Goal: Task Accomplishment & Management: Manage account settings

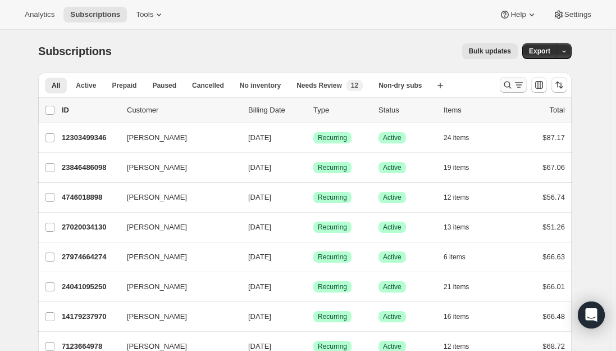
click at [520, 87] on icon "Search and filter results" at bounding box center [518, 84] width 11 height 11
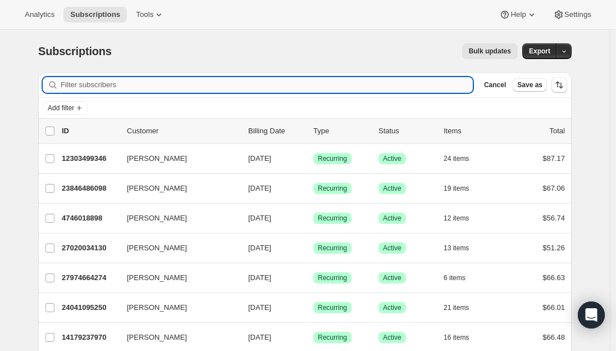
click at [274, 81] on input "Filter subscribers" at bounding box center [267, 85] width 412 height 16
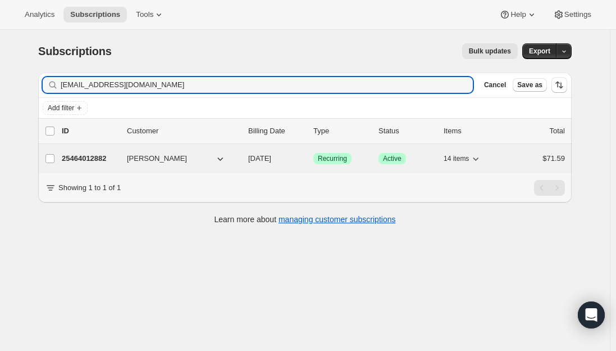
type input "mthrdee64@icloud.com"
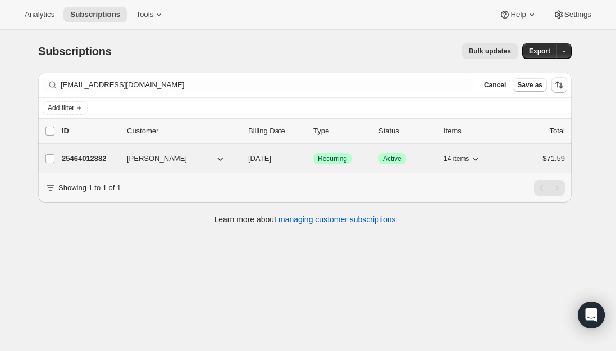
click at [75, 165] on div "25464012882 Deirdre Cavanagh 10/17/2025 Success Recurring Success Active 14 ite…" at bounding box center [313, 159] width 503 height 16
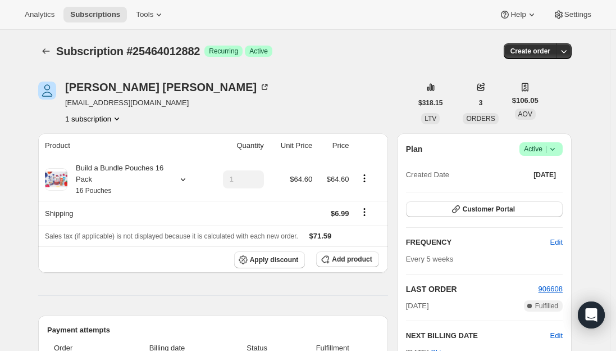
click at [558, 149] on icon at bounding box center [552, 148] width 11 height 11
click at [548, 194] on span "Cancel subscription" at bounding box center [544, 190] width 63 height 8
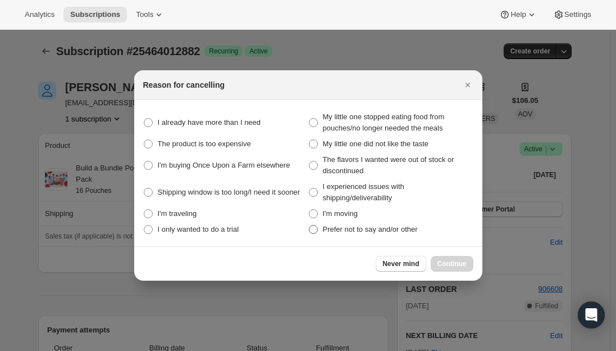
click at [311, 229] on span ":rbs:" at bounding box center [313, 229] width 9 height 9
click at [310, 225] on other "Prefer not to say and/or other" at bounding box center [309, 225] width 1 height 1
radio other "true"
click at [454, 260] on span "Continue" at bounding box center [452, 263] width 29 height 9
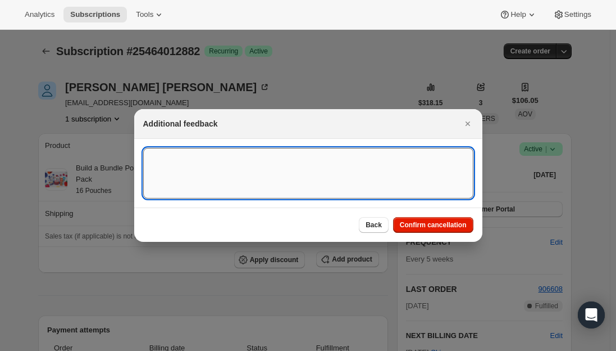
click at [275, 166] on textarea ":rbs:" at bounding box center [308, 173] width 330 height 51
type textarea "Canceled per req."
click at [448, 229] on span "Confirm cancellation" at bounding box center [433, 224] width 67 height 9
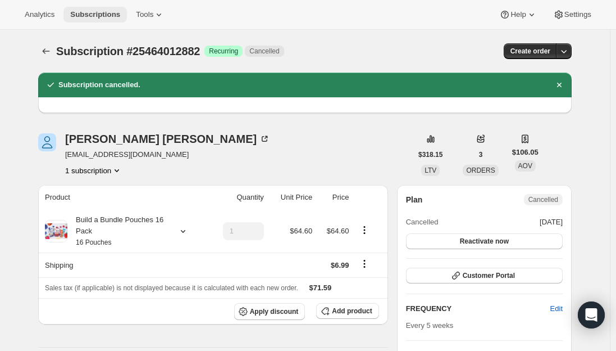
click at [85, 7] on button "Subscriptions" at bounding box center [94, 15] width 63 height 16
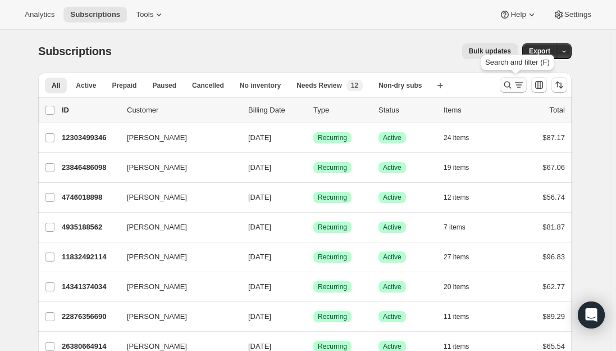
click at [513, 90] on icon "Search and filter results" at bounding box center [507, 84] width 11 height 11
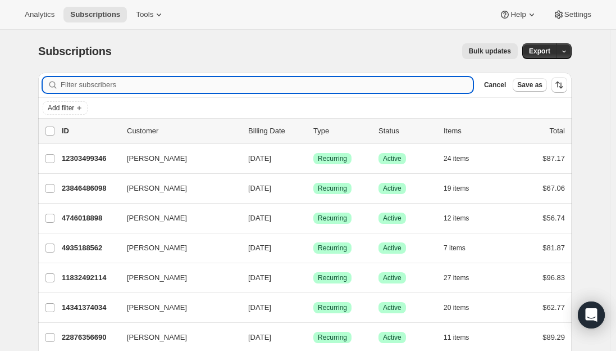
click at [98, 83] on input "Filter subscribers" at bounding box center [267, 85] width 412 height 16
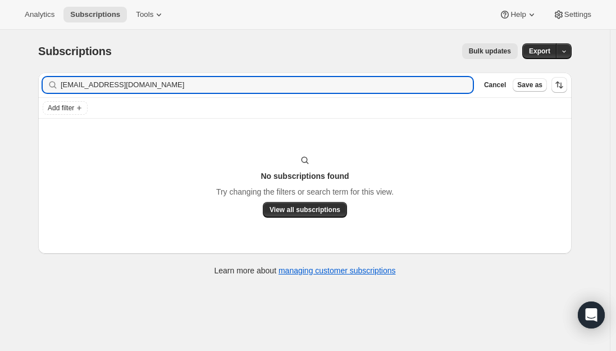
type input "brettaford101@gmail.com"
drag, startPoint x: 167, startPoint y: 88, endPoint x: -53, endPoint y: 83, distance: 220.3
click at [0, 83] on html "Analytics Subscriptions Tools Help Settings Skip to content Subscriptions. This…" at bounding box center [308, 175] width 616 height 351
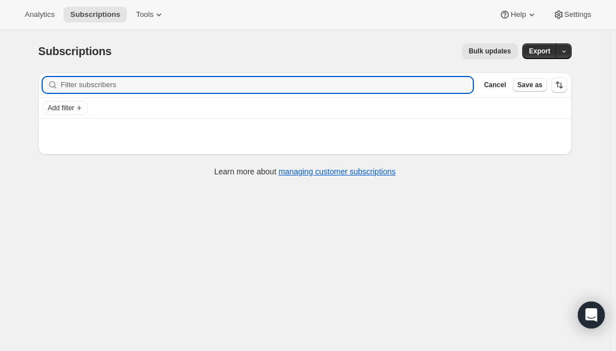
paste input "brettford101@yahoo.com"
type input "brettford101@yahoo.com"
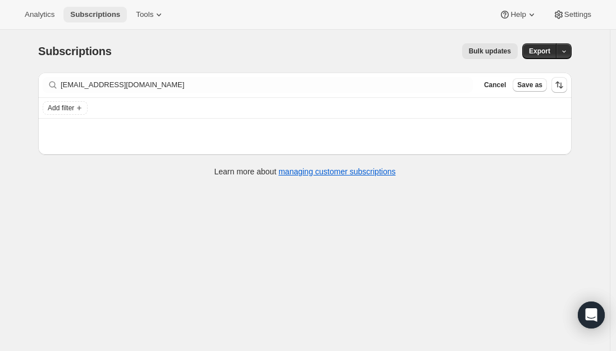
click at [70, 16] on span "Subscriptions" at bounding box center [95, 14] width 50 height 9
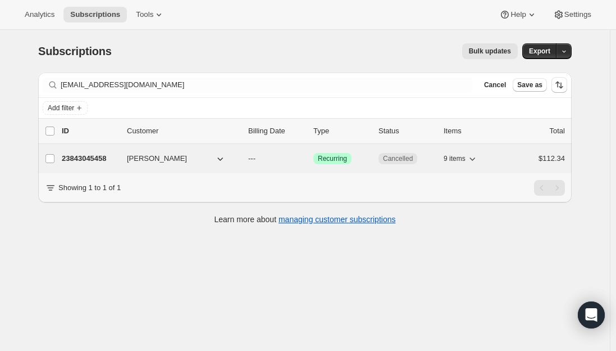
click at [97, 156] on p "23843045458" at bounding box center [90, 158] width 56 height 11
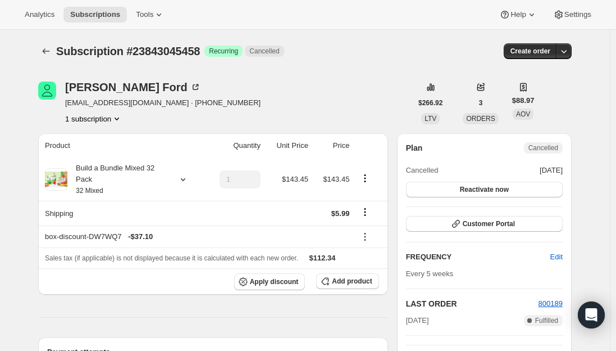
click at [133, 102] on span "brettford101@yahoo.com · +18174544831" at bounding box center [162, 102] width 195 height 11
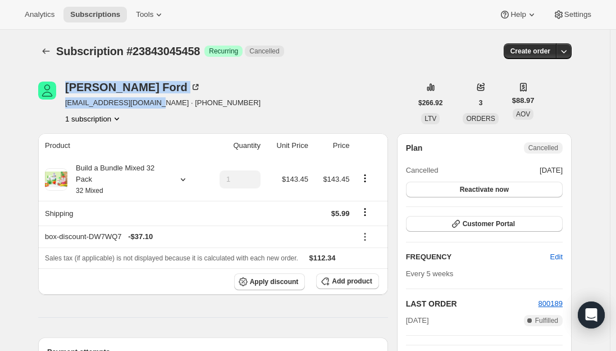
drag, startPoint x: 153, startPoint y: 104, endPoint x: 58, endPoint y: 102, distance: 95.0
click at [58, 102] on div "Brett Ford brettford101@yahoo.com · +18174544831 1 subscription" at bounding box center [225, 102] width 374 height 43
click at [122, 102] on span "brettford101@yahoo.com · +18174544831" at bounding box center [162, 102] width 195 height 11
drag, startPoint x: 150, startPoint y: 103, endPoint x: 68, endPoint y: 103, distance: 82.0
click at [68, 103] on span "brettford101@yahoo.com · +18174544831" at bounding box center [162, 102] width 195 height 11
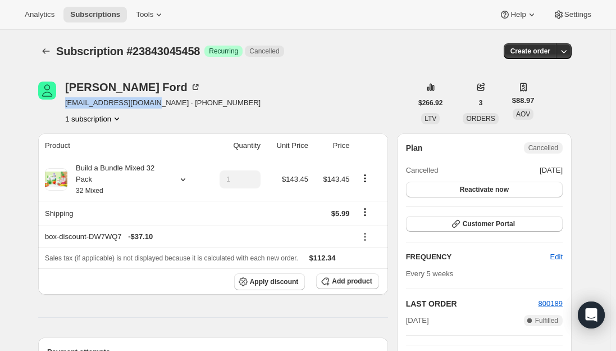
copy span "brettford101@yahoo.com"
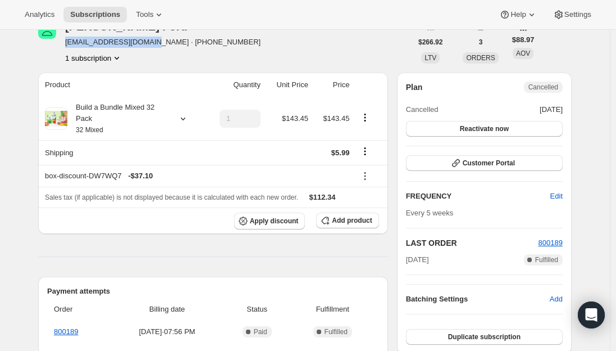
scroll to position [56, 0]
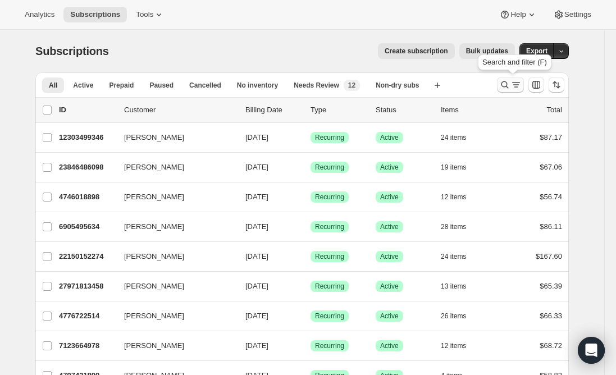
click at [522, 83] on icon "Search and filter results" at bounding box center [516, 84] width 11 height 11
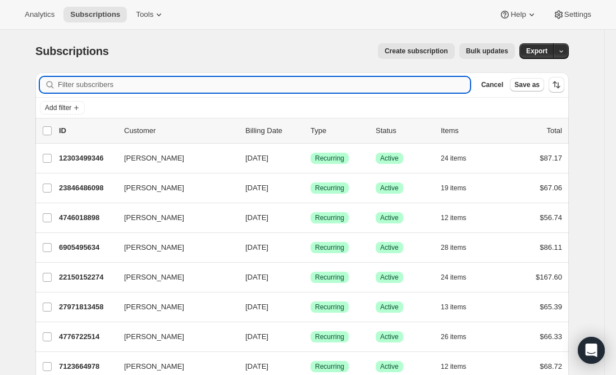
click at [208, 83] on input "Filter subscribers" at bounding box center [264, 85] width 412 height 16
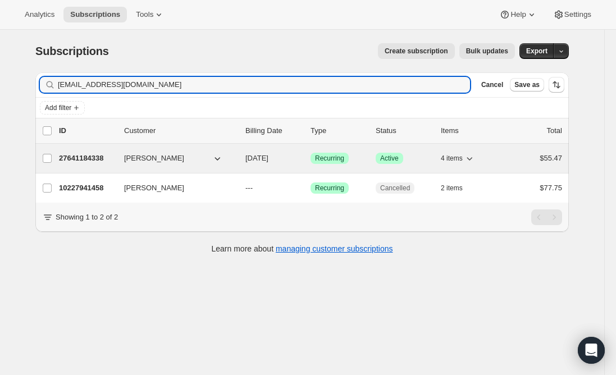
type input "kateyp85@hotmail.com"
click at [79, 157] on p "27641184338" at bounding box center [87, 158] width 56 height 11
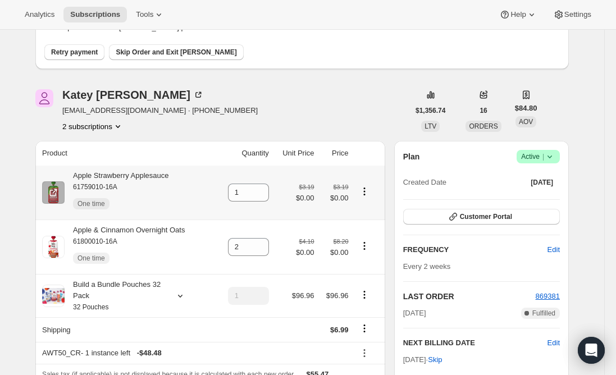
scroll to position [112, 0]
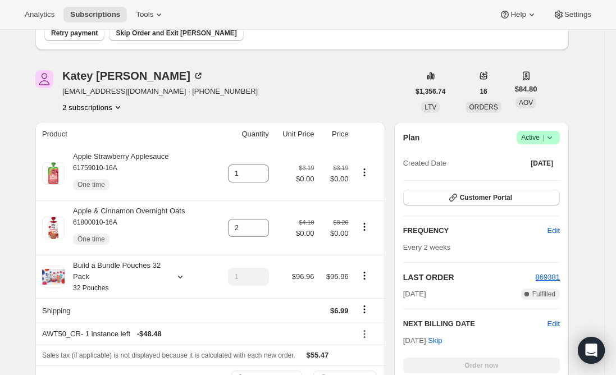
click at [115, 90] on span "kateyp85@hotmail.com · +12816875671" at bounding box center [159, 91] width 195 height 11
click at [125, 93] on span "kateyp85@hotmail.com · +12816875671" at bounding box center [159, 91] width 195 height 11
drag, startPoint x: 142, startPoint y: 93, endPoint x: 63, endPoint y: 97, distance: 79.3
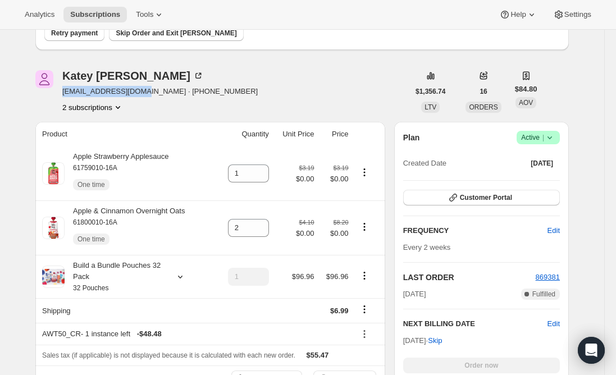
click at [63, 97] on div "Katey Praytor kateyp85@hotmail.com · +12816875671 2 subscriptions" at bounding box center [222, 91] width 374 height 43
copy span "kateyp85@hotmail.com"
click at [531, 134] on span "Active |" at bounding box center [538, 137] width 34 height 11
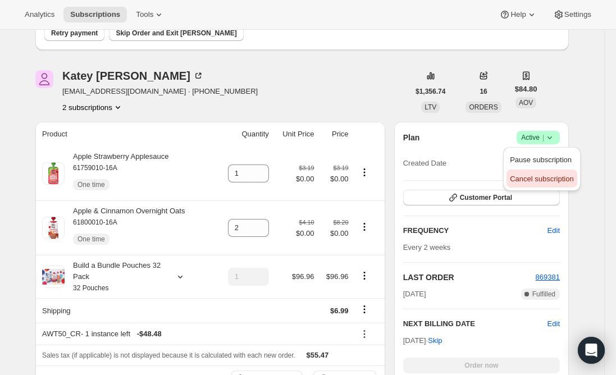
click at [542, 180] on span "Cancel subscription" at bounding box center [541, 179] width 63 height 8
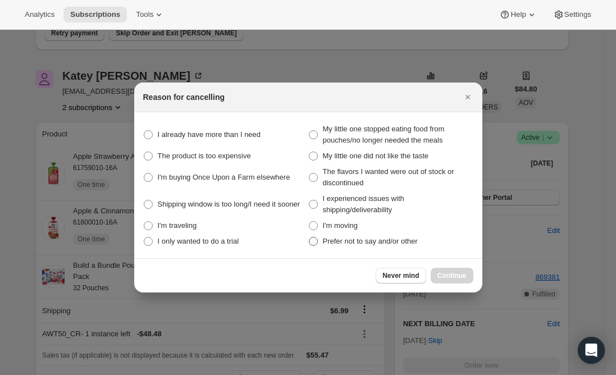
click at [316, 243] on span ":rcb:" at bounding box center [313, 241] width 9 height 9
click at [310, 238] on other "Prefer not to say and/or other" at bounding box center [309, 237] width 1 height 1
radio other "true"
click at [314, 204] on span ":rcb:" at bounding box center [313, 204] width 9 height 9
click at [310, 201] on shipping\/deliverability "I experienced issues with shipping/deliverability" at bounding box center [309, 200] width 1 height 1
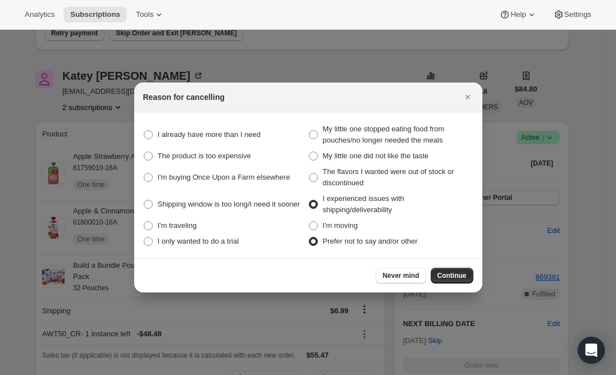
radio shipping\/deliverability "true"
radio other "false"
click at [454, 278] on span "Continue" at bounding box center [452, 275] width 29 height 9
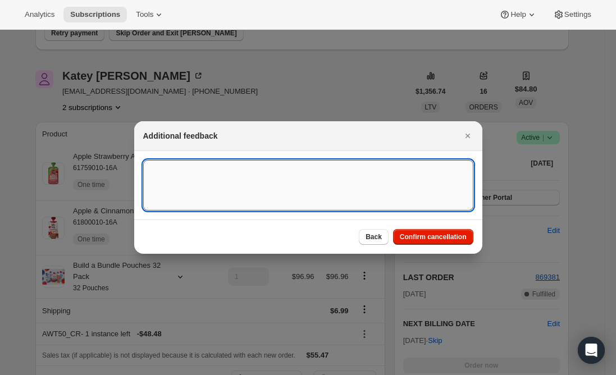
click at [194, 189] on textarea ":rcb:" at bounding box center [308, 185] width 330 height 51
type textarea "Canceled per req."
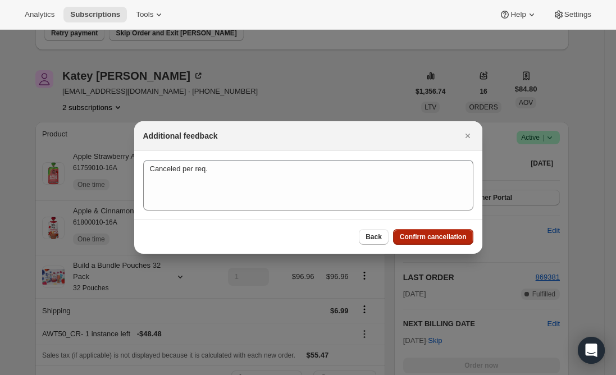
click at [423, 239] on span "Confirm cancellation" at bounding box center [433, 237] width 67 height 9
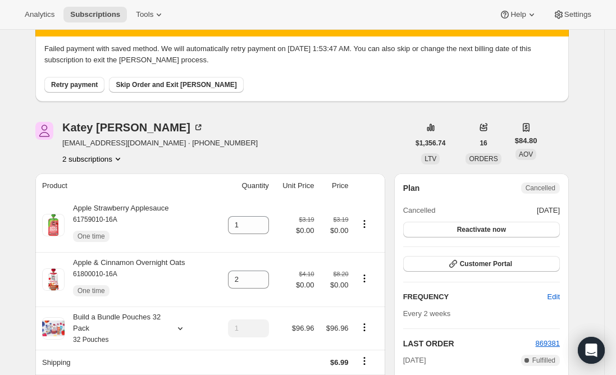
click at [86, 157] on button "2 subscriptions" at bounding box center [92, 158] width 61 height 11
click at [89, 177] on span "10227941458" at bounding box center [79, 180] width 45 height 8
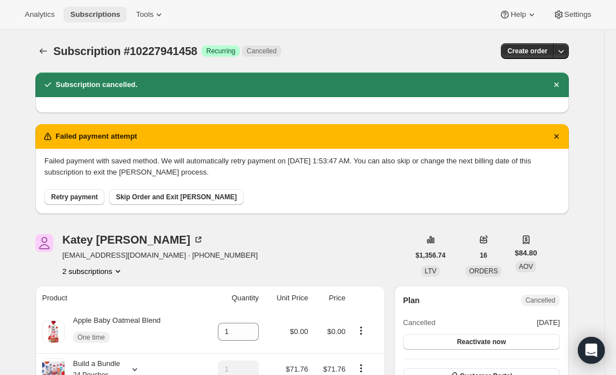
click at [90, 16] on span "Subscriptions" at bounding box center [95, 14] width 50 height 9
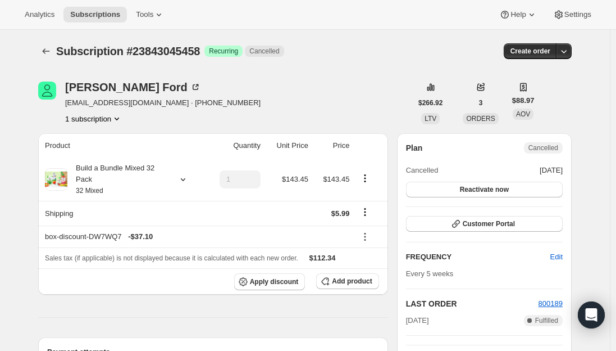
scroll to position [56, 0]
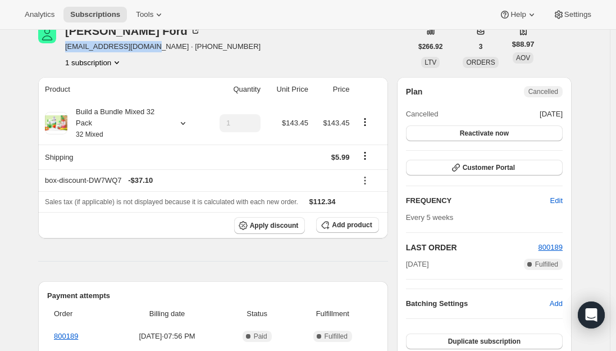
click at [98, 7] on button "Subscriptions" at bounding box center [94, 15] width 63 height 16
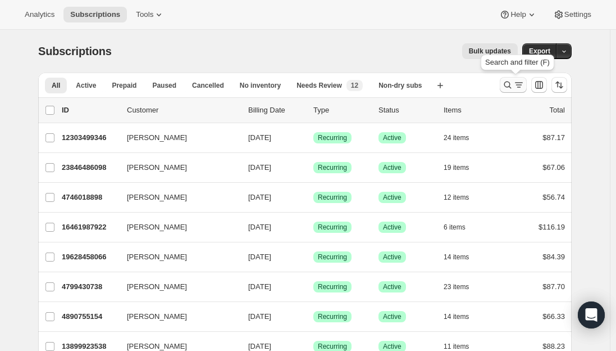
click at [512, 90] on icon "Search and filter results" at bounding box center [507, 84] width 11 height 11
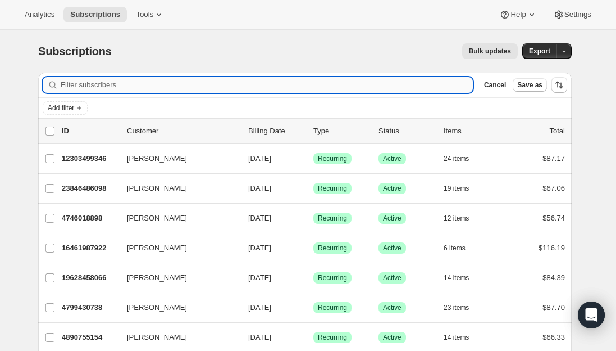
click at [131, 87] on input "Filter subscribers" at bounding box center [267, 85] width 412 height 16
paste input "burt_lampl@yahoo.com"
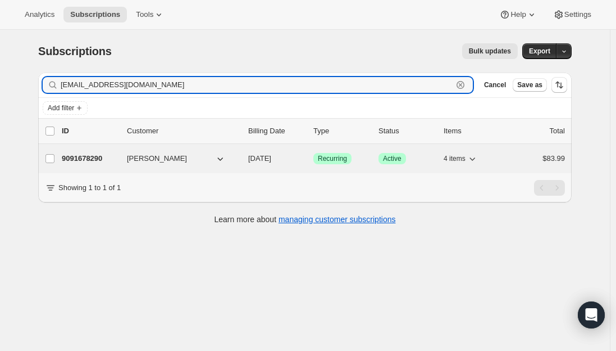
type input "burt_lampl@yahoo.com"
click at [84, 154] on p "9091678290" at bounding box center [90, 158] width 56 height 11
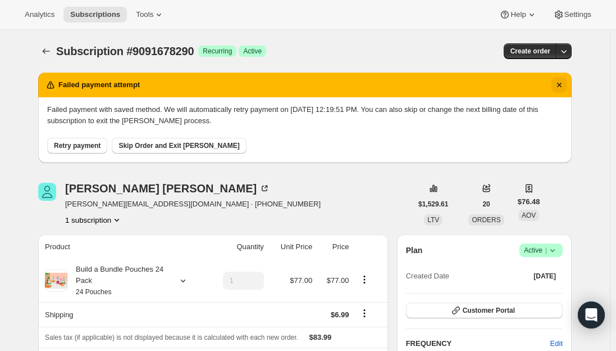
click at [565, 85] on icon "Dismiss notification" at bounding box center [559, 84] width 11 height 11
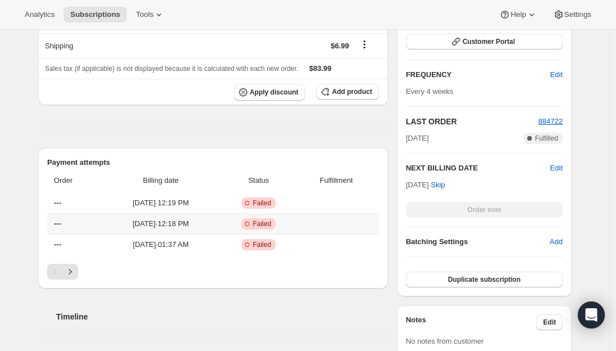
scroll to position [169, 0]
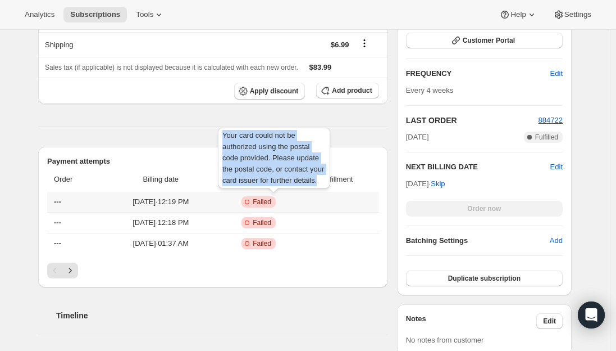
drag, startPoint x: 316, startPoint y: 180, endPoint x: 222, endPoint y: 139, distance: 102.9
click at [222, 139] on div "Your card could not be authorized using the postal code provided. Please update…" at bounding box center [274, 160] width 117 height 70
copy span "Your card could not be authorized using the postal code provided. Please update…"
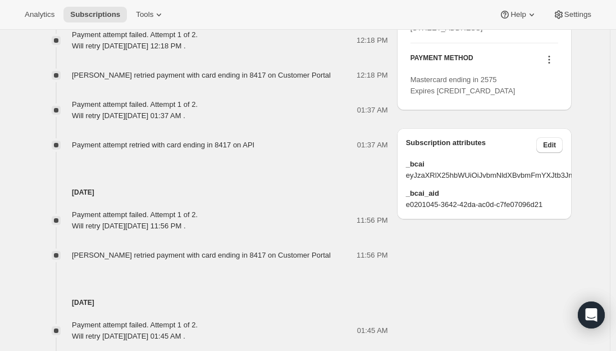
scroll to position [562, 0]
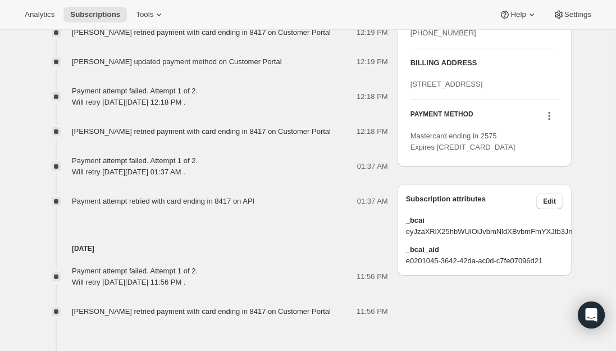
click at [554, 121] on icon at bounding box center [549, 115] width 11 height 11
click at [548, 190] on span "Send link to update card" at bounding box center [552, 193] width 79 height 8
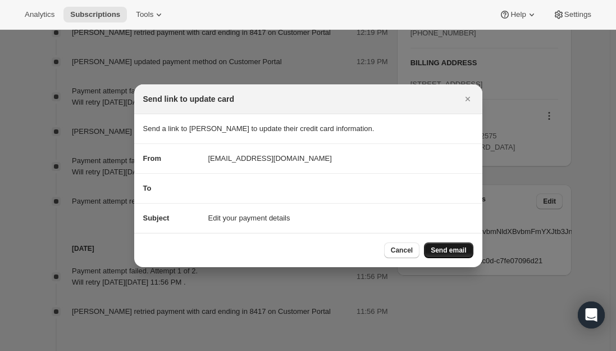
click at [457, 248] on span "Send email" at bounding box center [448, 249] width 35 height 9
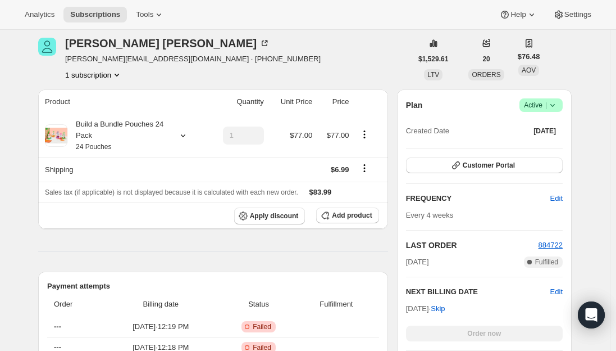
scroll to position [112, 0]
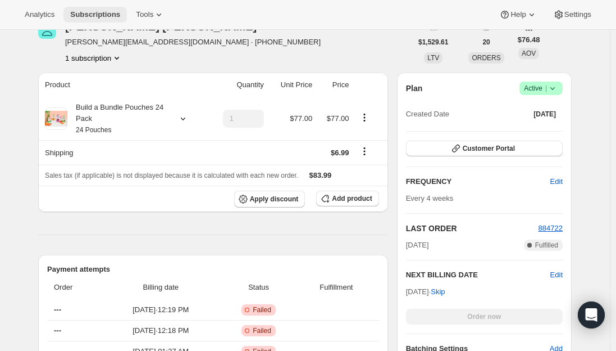
click at [97, 9] on button "Subscriptions" at bounding box center [94, 15] width 63 height 16
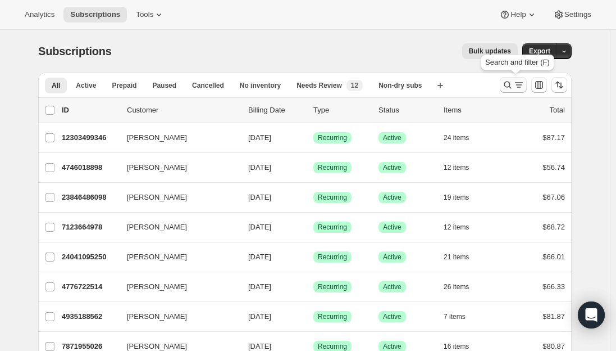
click at [519, 89] on icon "Search and filter results" at bounding box center [518, 84] width 11 height 11
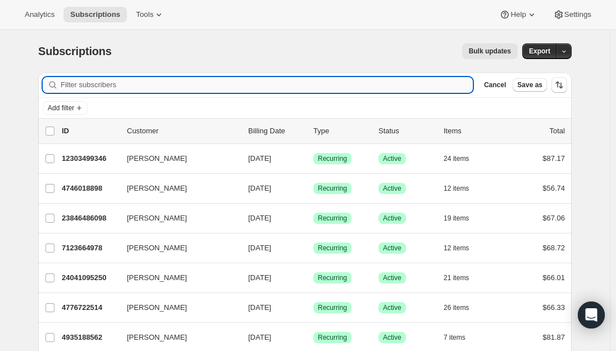
click at [219, 87] on input "Filter subscribers" at bounding box center [267, 85] width 412 height 16
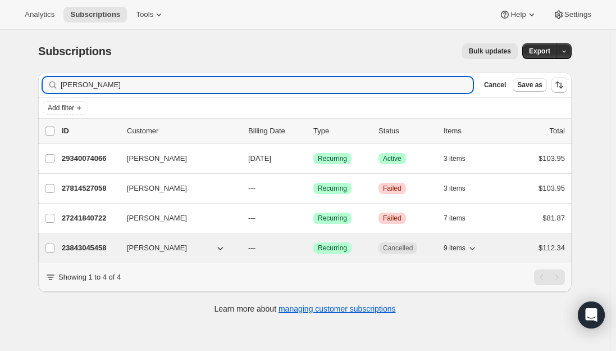
type input "[PERSON_NAME]"
click at [90, 250] on p "23843045458" at bounding box center [90, 247] width 56 height 11
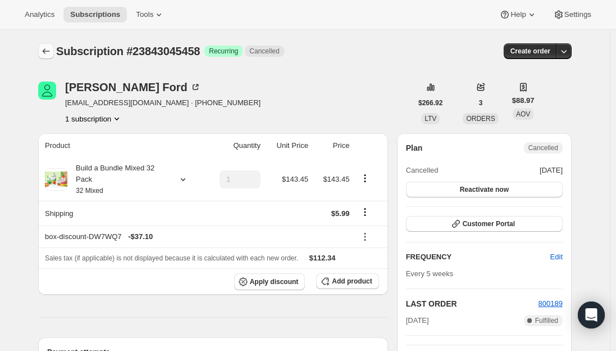
click at [43, 46] on icon "Subscriptions" at bounding box center [45, 51] width 11 height 11
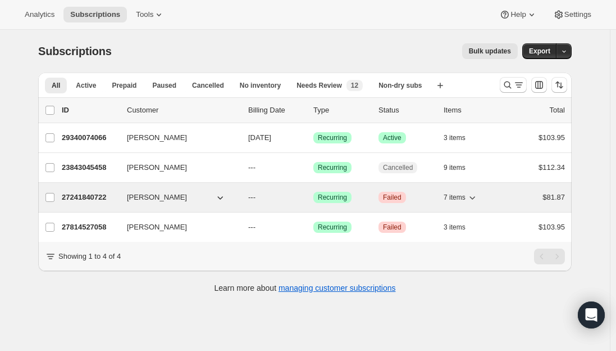
click at [75, 199] on p "27241840722" at bounding box center [90, 197] width 56 height 11
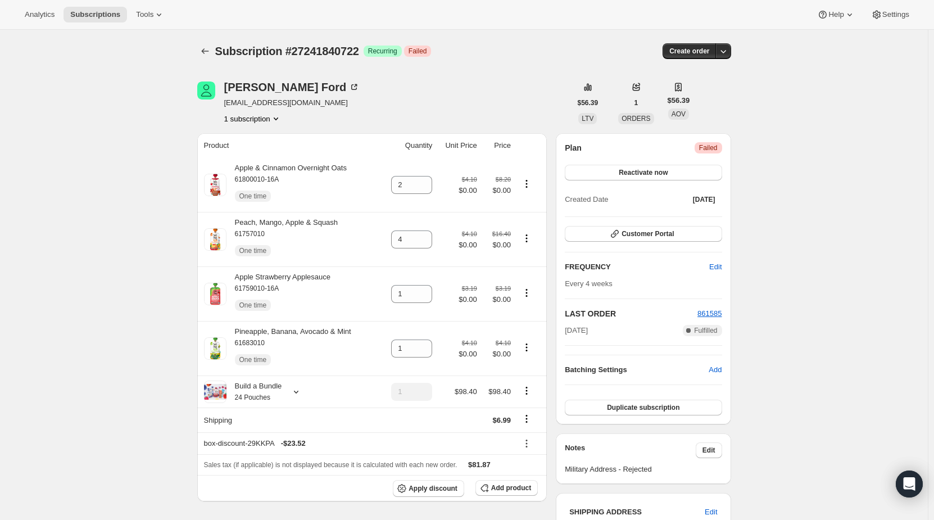
click at [241, 101] on span "brettford201@yahoo.com" at bounding box center [292, 102] width 136 height 11
copy span "brettford201@yahoo.com"
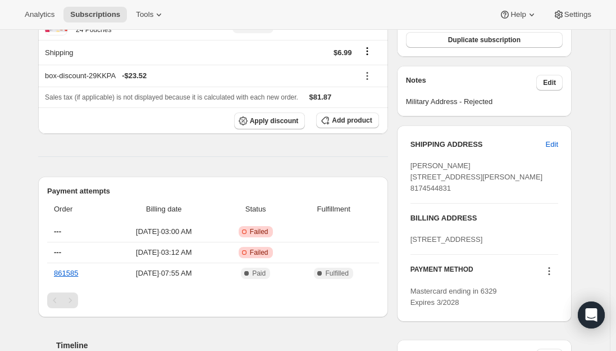
scroll to position [393, 0]
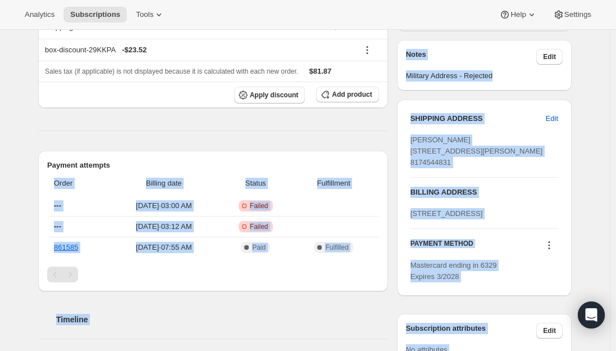
drag, startPoint x: 317, startPoint y: 183, endPoint x: 198, endPoint y: 149, distance: 124.3
click at [210, 309] on div "Timeline" at bounding box center [213, 308] width 350 height 34
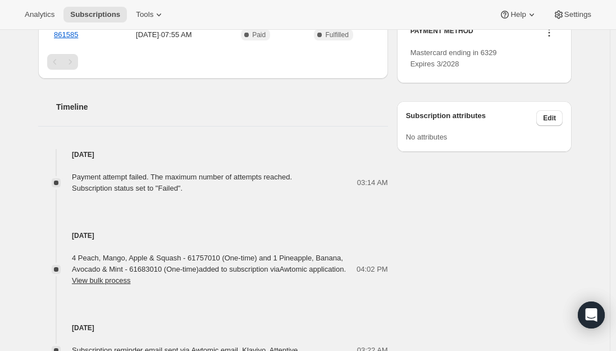
scroll to position [618, 0]
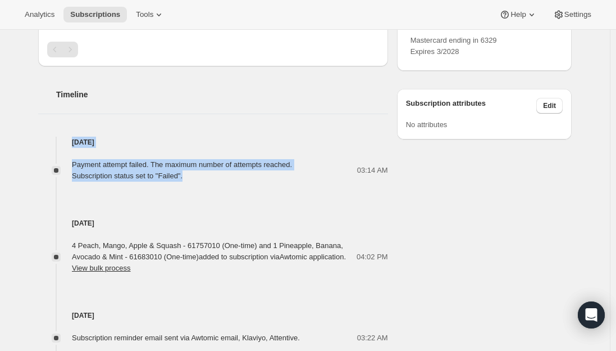
drag, startPoint x: 74, startPoint y: 139, endPoint x: 183, endPoint y: 177, distance: 115.5
click at [187, 180] on div "Aug 19, 2025 Payment attempt failed. The maximum number of attempts reached. Su…" at bounding box center [213, 159] width 350 height 45
copy div "Aug 19, 2025 Payment attempt failed. The maximum number of attempts reached. Su…"
click at [158, 121] on div "Timeline Aug 19, 2025 Payment attempt failed. The maximum number of attempts re…" at bounding box center [213, 308] width 350 height 485
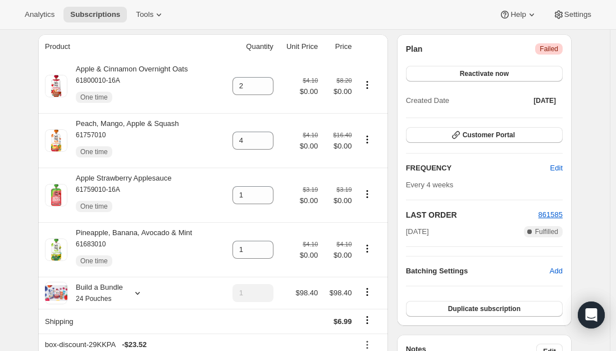
scroll to position [0, 0]
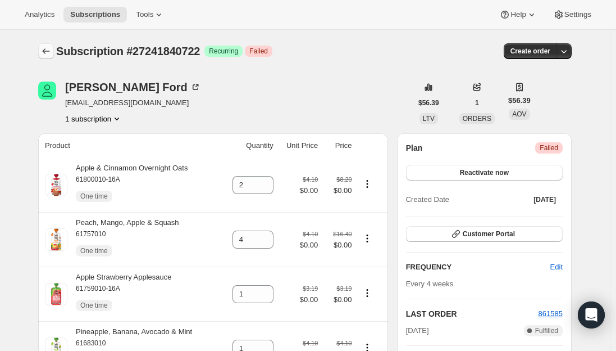
click at [44, 50] on icon "Subscriptions" at bounding box center [45, 51] width 11 height 11
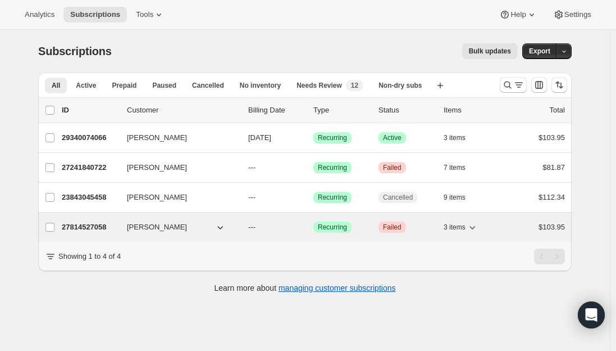
click at [95, 226] on p "27814527058" at bounding box center [90, 226] width 56 height 11
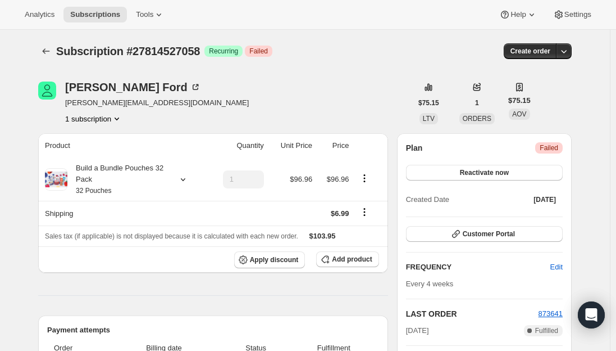
click at [138, 102] on span "brett@thefordacquisitions.com" at bounding box center [157, 102] width 184 height 11
copy span "brett@thefordacquisitions.com"
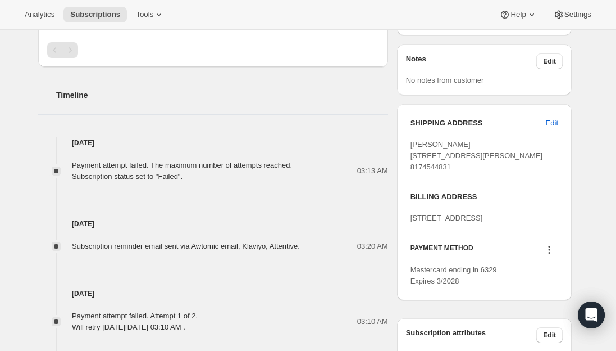
scroll to position [393, 0]
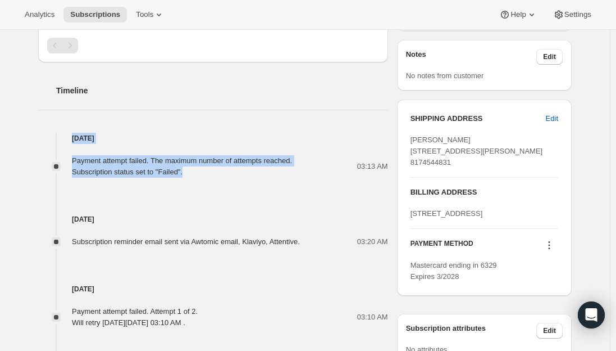
drag, startPoint x: 73, startPoint y: 134, endPoint x: 197, endPoint y: 169, distance: 128.8
click at [197, 169] on div "Sep 10, 2025 Payment attempt failed. The maximum number of attempts reached. Su…" at bounding box center [213, 155] width 350 height 45
copy div "Sep 10, 2025 Payment attempt failed. The maximum number of attempts reached. Su…"
click at [244, 207] on div "Sep 5, 2025 Subscription reminder email sent via Awtomic email, Klaviyo, Attent…" at bounding box center [213, 213] width 350 height 70
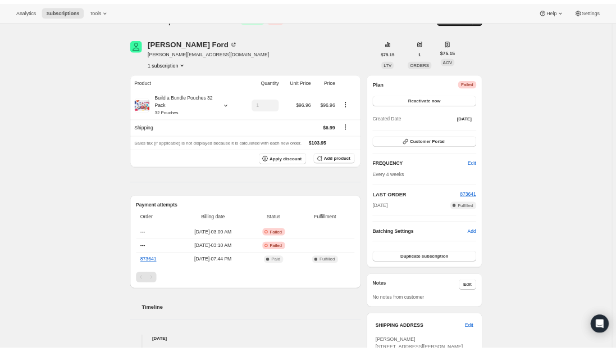
scroll to position [0, 0]
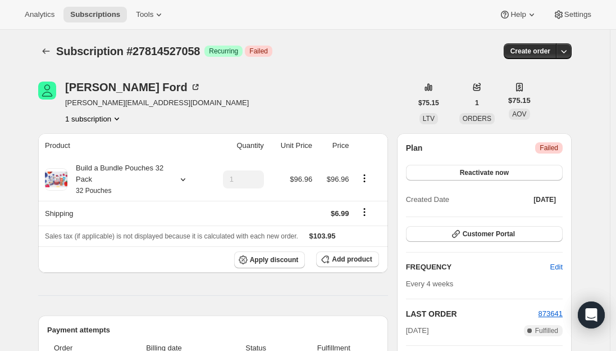
click at [124, 101] on span "brett@thefordacquisitions.com" at bounding box center [157, 102] width 184 height 11
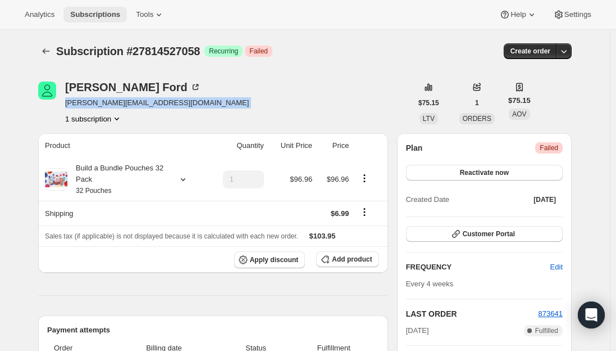
click at [83, 17] on span "Subscriptions" at bounding box center [95, 14] width 50 height 9
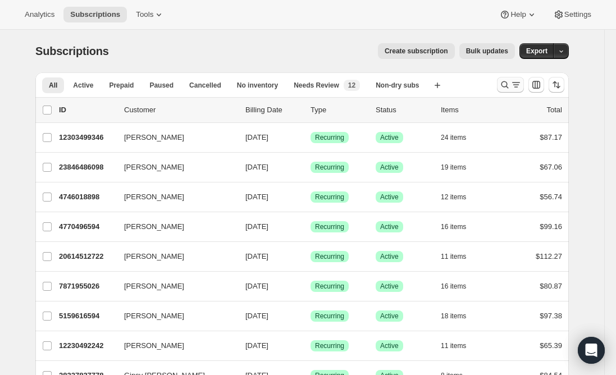
click at [508, 84] on icon "Search and filter results" at bounding box center [504, 84] width 11 height 11
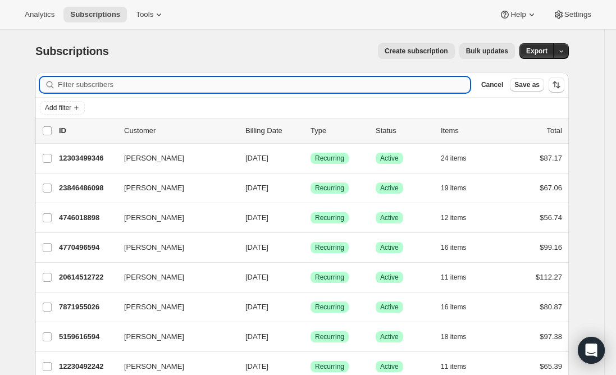
click at [115, 87] on input "Filter subscribers" at bounding box center [264, 85] width 412 height 16
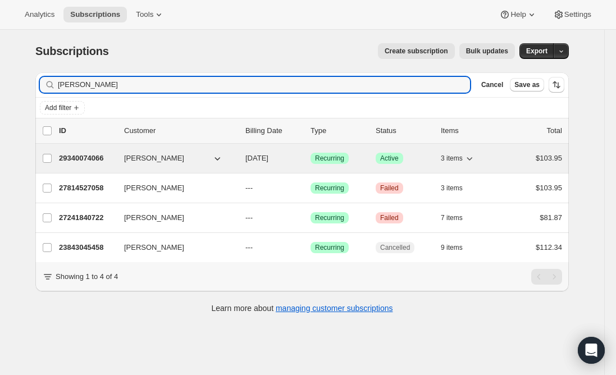
type input "[PERSON_NAME]"
click at [87, 153] on p "29340074066" at bounding box center [87, 158] width 56 height 11
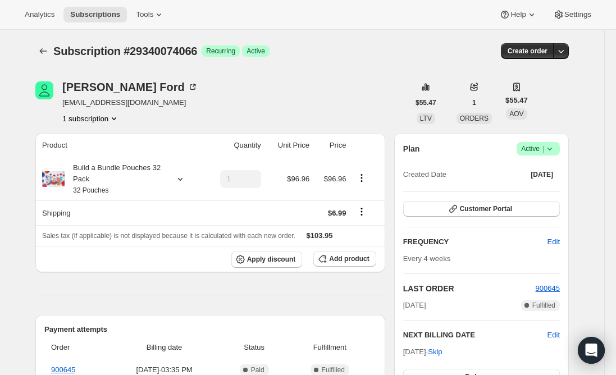
click at [119, 101] on span "[EMAIL_ADDRESS][DOMAIN_NAME]" at bounding box center [130, 102] width 136 height 11
copy span "[EMAIL_ADDRESS][DOMAIN_NAME]"
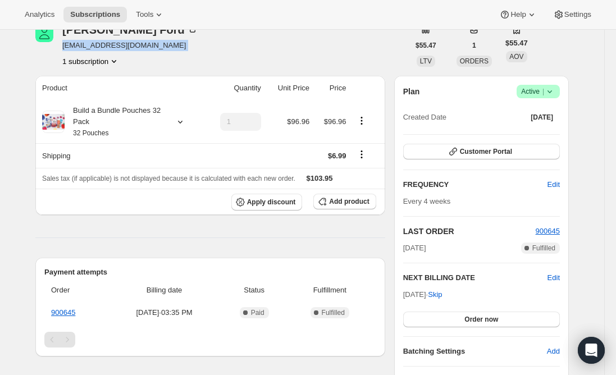
scroll to position [56, 0]
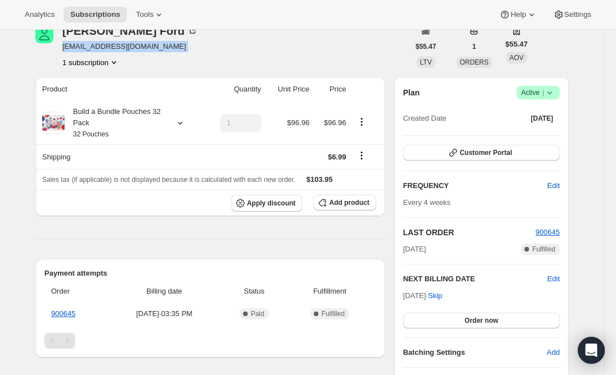
click at [21, 214] on div "Subscription #29340074066. This page is ready Subscription #29340074066 Success…" at bounding box center [302, 380] width 604 height 812
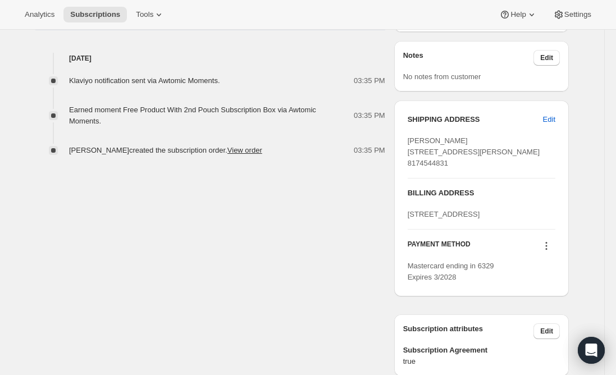
scroll to position [449, 0]
